Goal: Complete application form: Complete application form

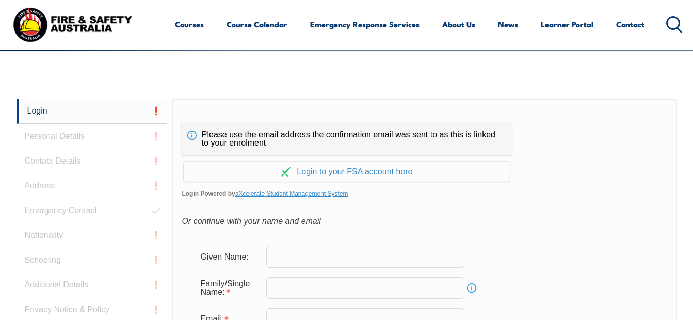
scroll to position [244, 0]
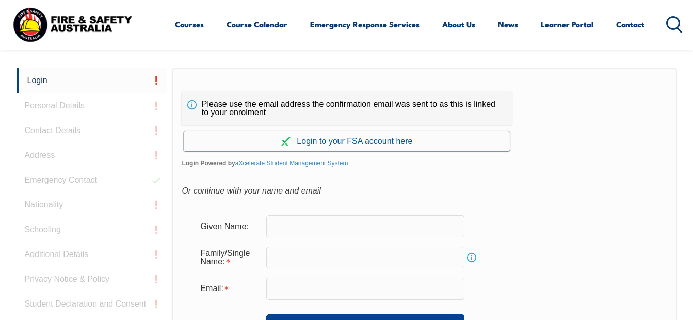
click at [366, 143] on link "Continue with aXcelerate" at bounding box center [347, 141] width 326 height 20
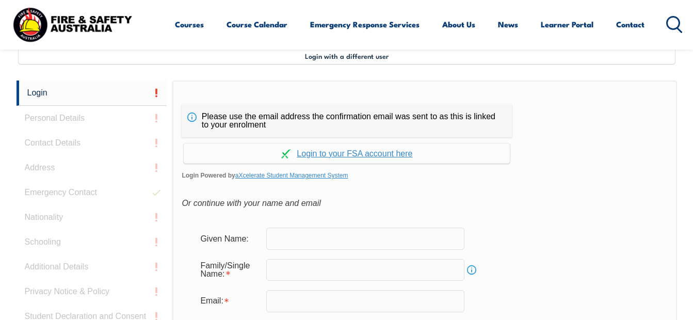
scroll to position [260, 0]
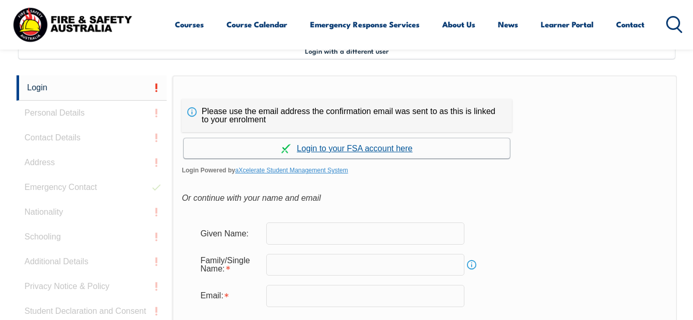
click at [357, 153] on link "Continue with aXcelerate" at bounding box center [347, 148] width 326 height 20
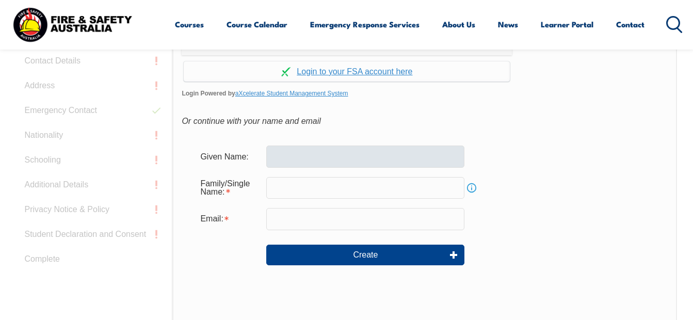
scroll to position [335, 0]
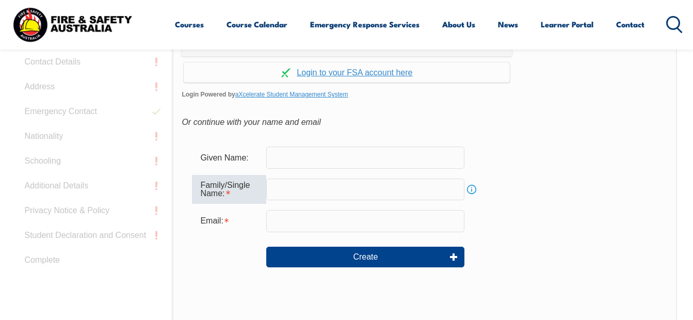
click at [339, 186] on input "text" at bounding box center [365, 190] width 198 height 22
type input "Mascarenhas"
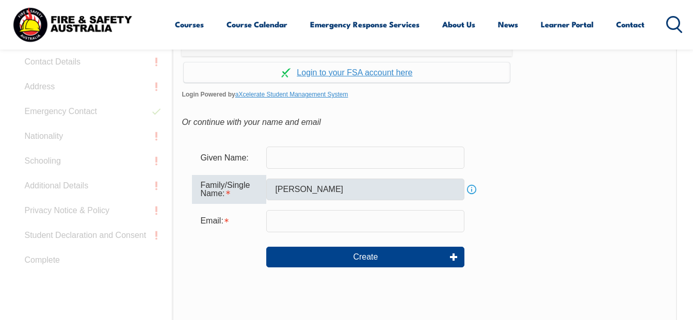
type input "Sheldon"
type input "sheldon.mascarenhas@dlea.com.au"
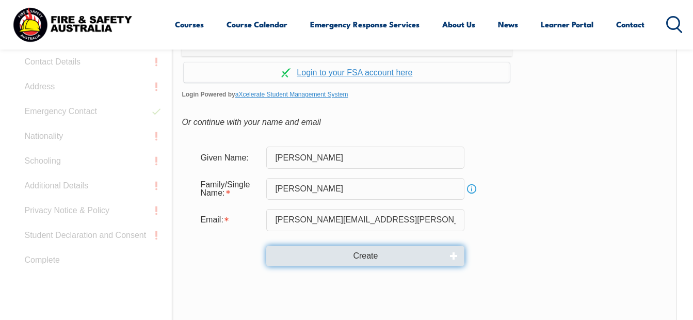
click at [349, 264] on button "Create" at bounding box center [365, 256] width 198 height 21
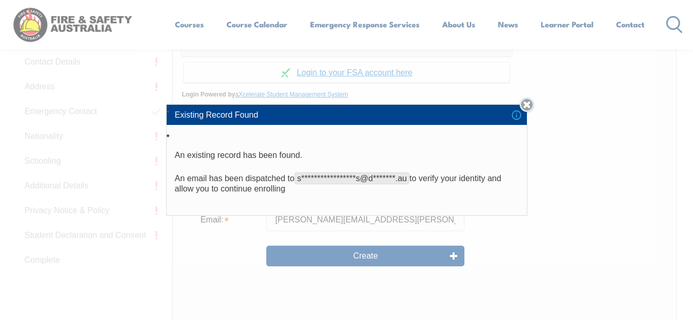
click at [532, 108] on link "Close" at bounding box center [527, 105] width 14 height 14
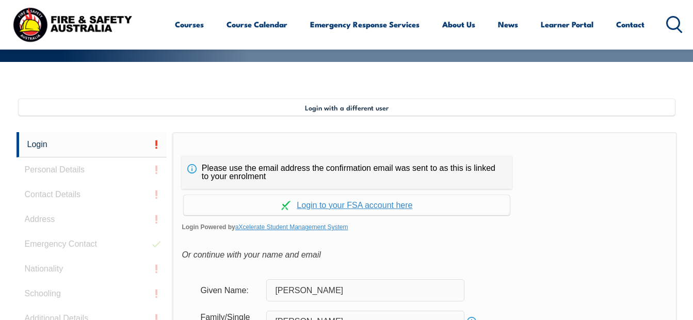
scroll to position [201, 0]
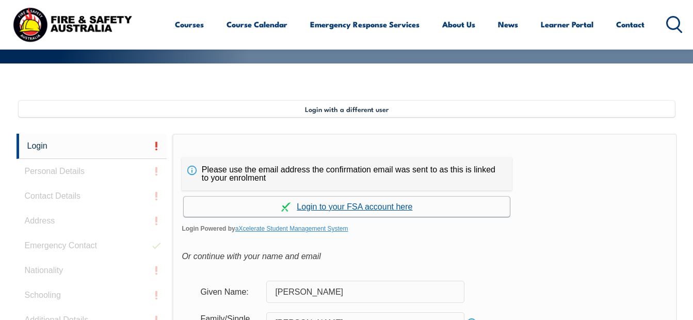
click at [400, 210] on link "Continue with aXcelerate" at bounding box center [347, 207] width 326 height 20
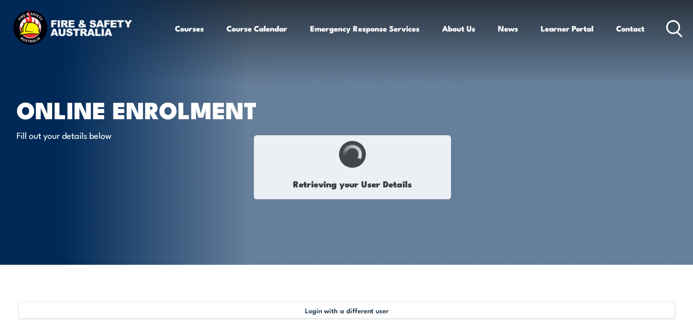
select select "Mr"
type input "Sheldon"
type input "[PERSON_NAME]"
type input "July 10, 1993"
type input "B5AFQQ75DA"
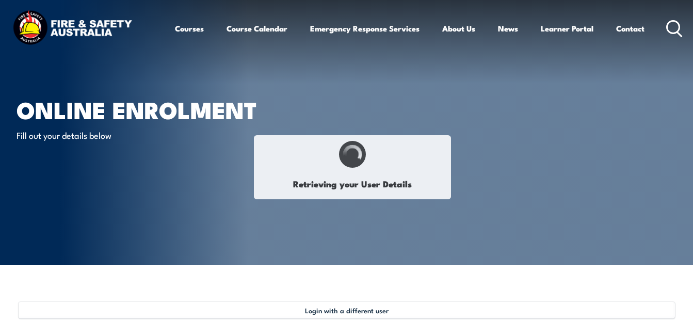
select select "M"
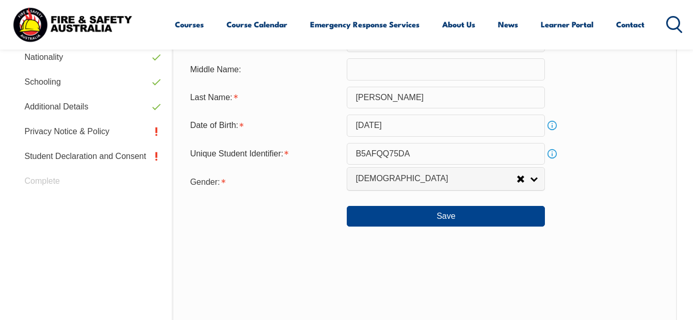
scroll to position [442, 0]
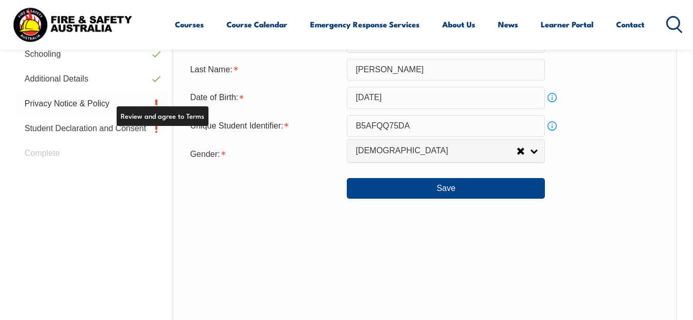
click at [99, 106] on link "Privacy Notice & Policy" at bounding box center [92, 103] width 151 height 25
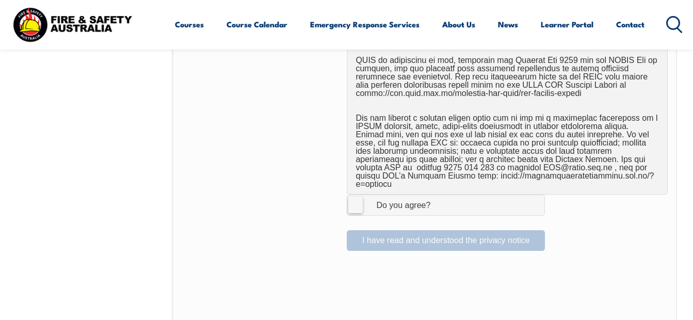
scroll to position [648, 0]
click at [391, 204] on span "I Agree Do you agree?" at bounding box center [392, 205] width 91 height 20
click at [439, 204] on input "I Agree Do you agree?" at bounding box center [448, 205] width 18 height 20
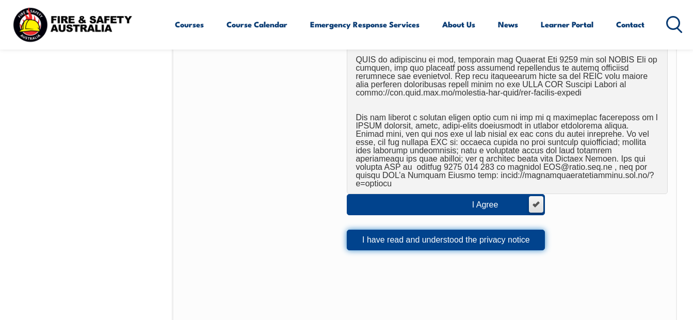
click at [508, 233] on button "I have read and understood the privacy notice" at bounding box center [446, 240] width 198 height 21
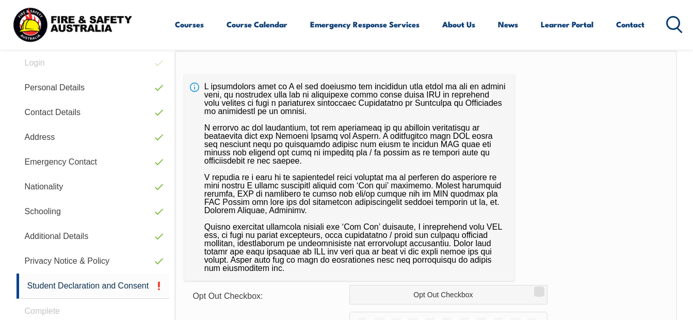
scroll to position [285, 0]
click at [85, 110] on link "Contact Details" at bounding box center [93, 112] width 153 height 25
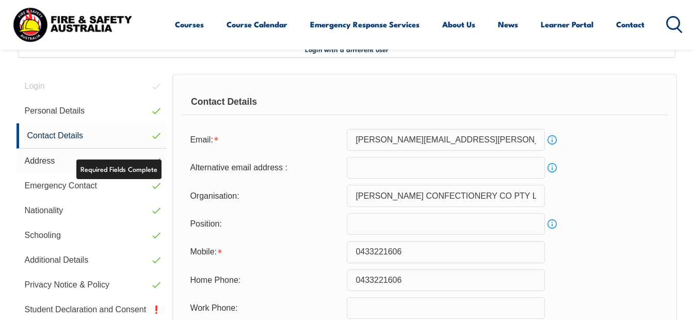
scroll to position [255, 0]
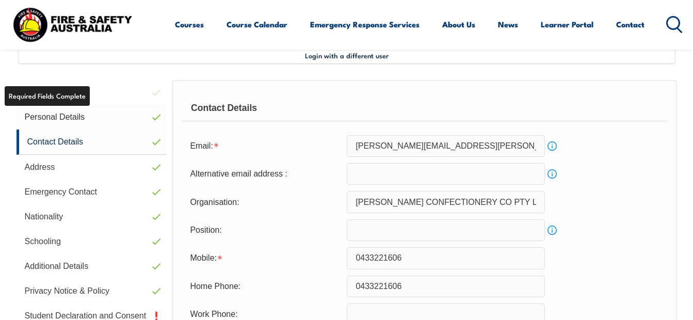
click at [85, 118] on link "Personal Details" at bounding box center [92, 117] width 151 height 25
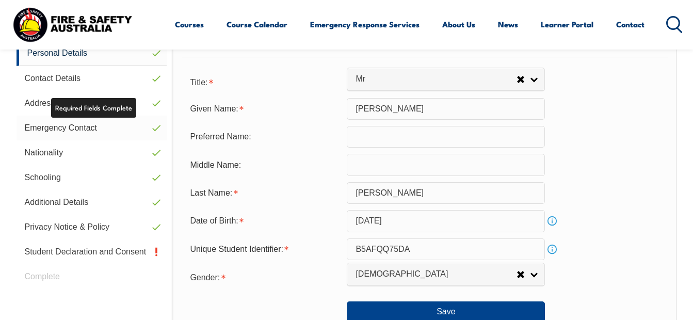
scroll to position [319, 0]
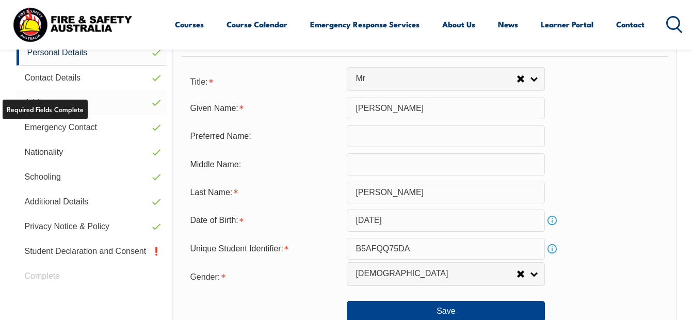
click at [71, 103] on link "Address" at bounding box center [92, 102] width 151 height 25
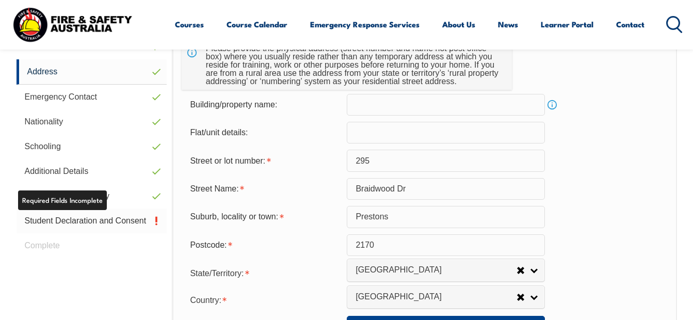
scroll to position [338, 0]
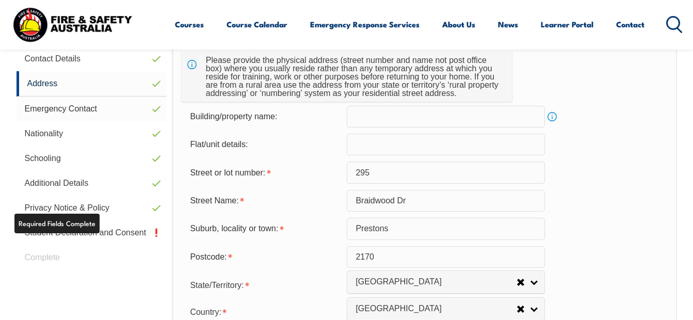
click at [108, 111] on link "Emergency Contact" at bounding box center [92, 109] width 151 height 25
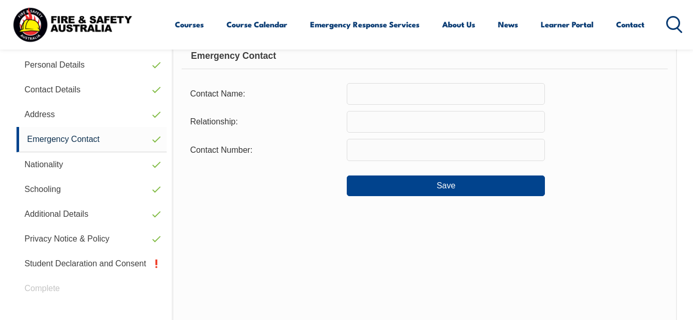
scroll to position [307, 0]
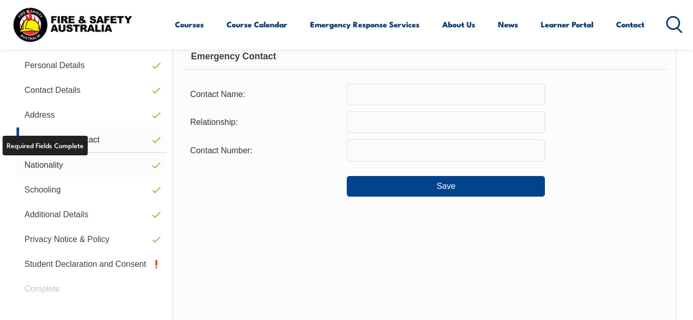
click at [70, 164] on link "Nationality" at bounding box center [92, 165] width 151 height 25
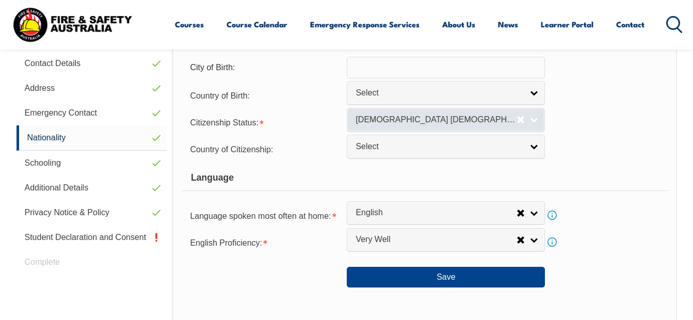
scroll to position [334, 0]
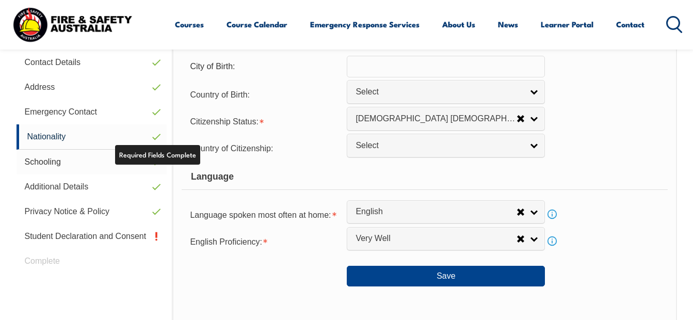
click at [69, 163] on link "Schooling" at bounding box center [92, 162] width 151 height 25
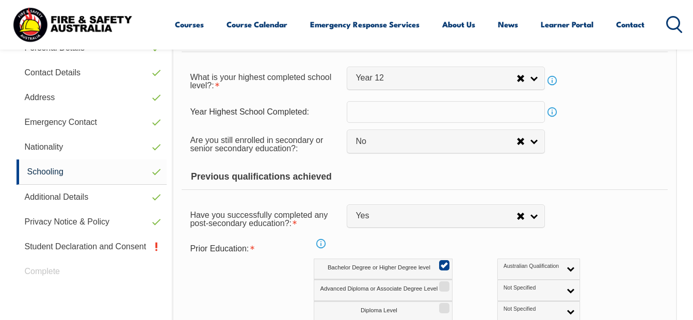
scroll to position [319, 0]
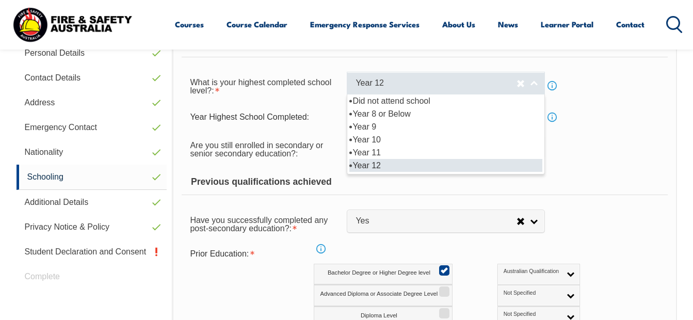
click at [507, 78] on span "Year 12" at bounding box center [436, 83] width 161 height 11
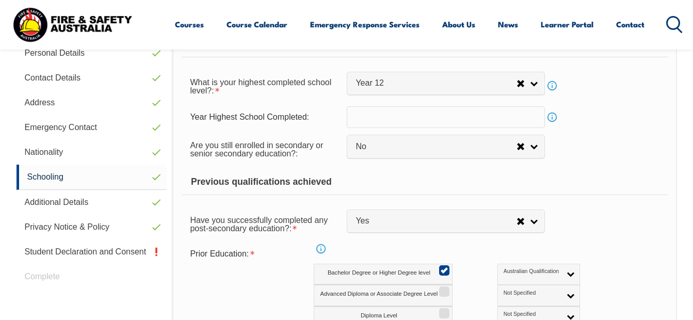
click at [636, 161] on div "Are you still enrolled in secondary or senior secondary education?: Not Specifi…" at bounding box center [425, 148] width 486 height 29
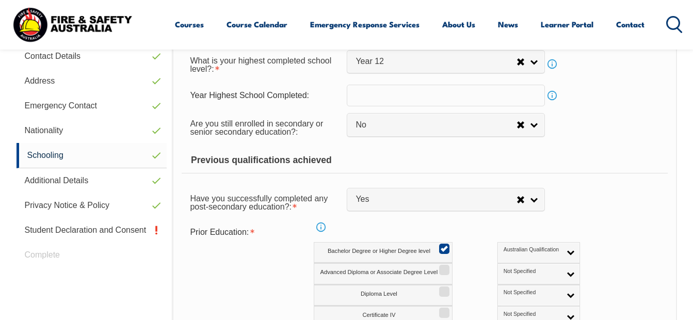
scroll to position [343, 0]
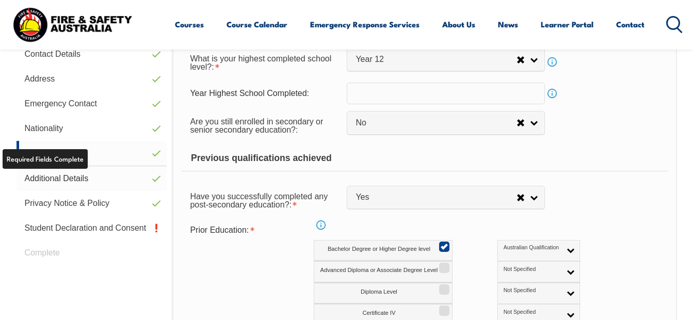
click at [46, 173] on link "Additional Details" at bounding box center [92, 178] width 151 height 25
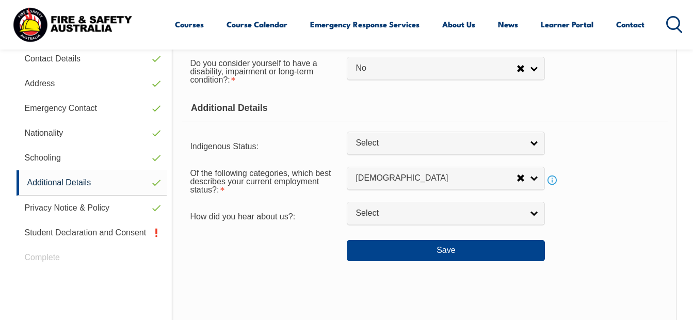
scroll to position [339, 0]
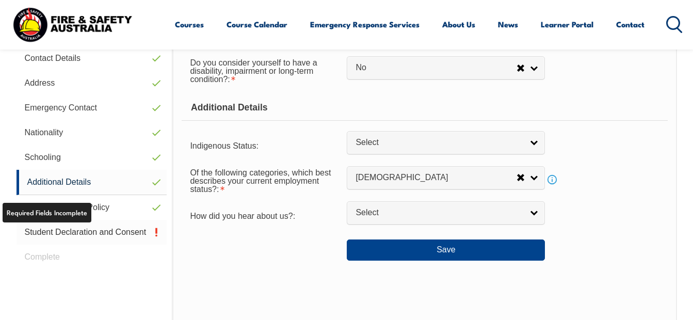
click at [66, 233] on link "Student Declaration and Consent" at bounding box center [92, 232] width 151 height 25
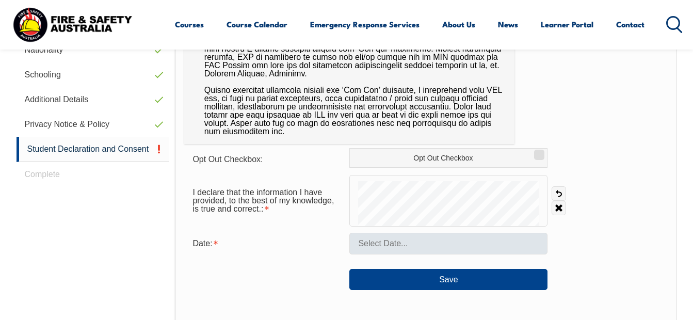
scroll to position [422, 0]
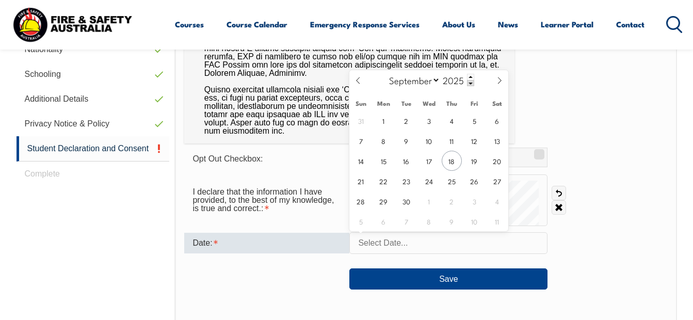
click at [453, 242] on input "text" at bounding box center [448, 243] width 198 height 22
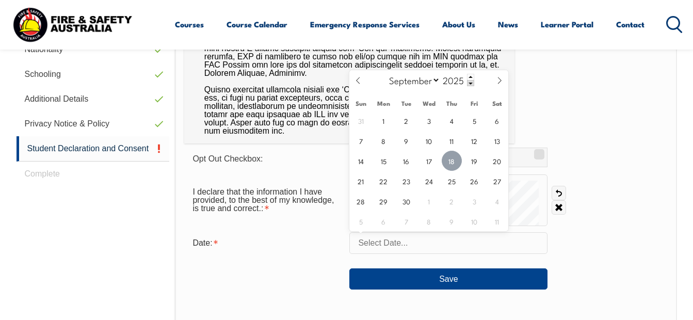
click at [451, 164] on span "18" at bounding box center [452, 161] width 20 height 20
type input "September 18, 2025"
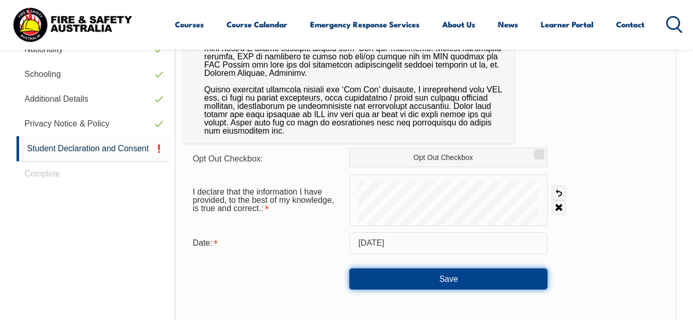
click at [455, 270] on button "Save" at bounding box center [448, 278] width 198 height 21
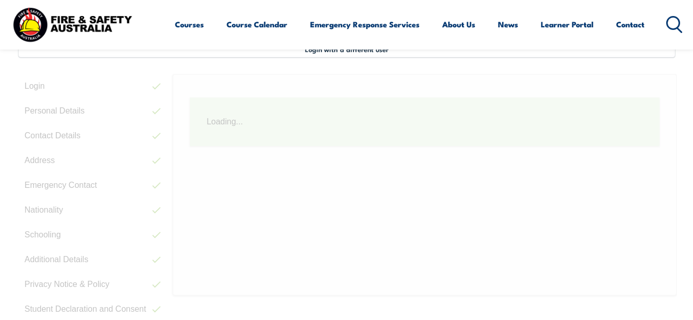
scroll to position [250, 0]
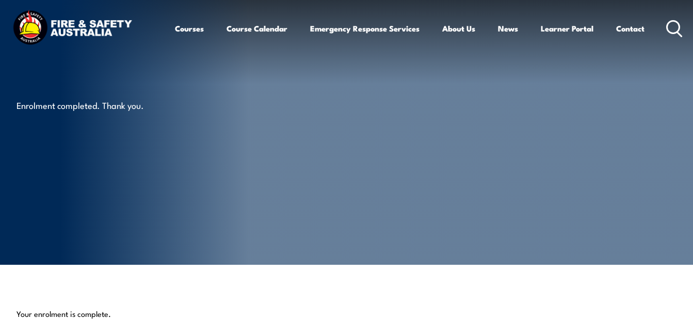
click at [118, 30] on img at bounding box center [72, 28] width 124 height 41
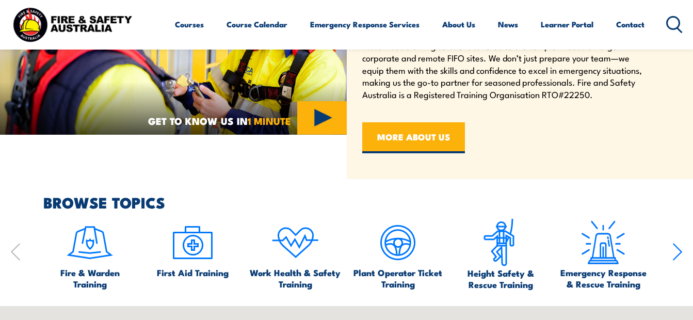
scroll to position [431, 0]
